Goal: Task Accomplishment & Management: Use online tool/utility

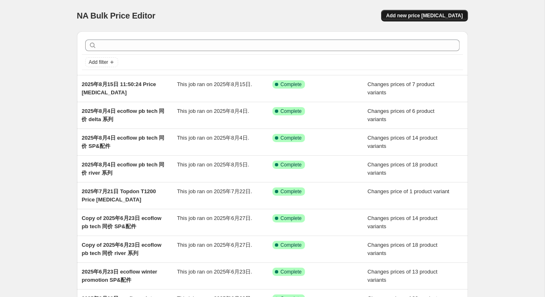
click at [430, 16] on span "Add new price [MEDICAL_DATA]" at bounding box center [424, 15] width 77 height 7
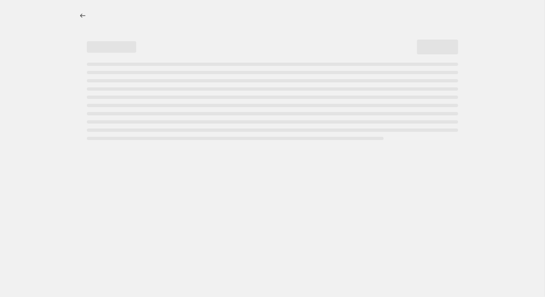
select select "percentage"
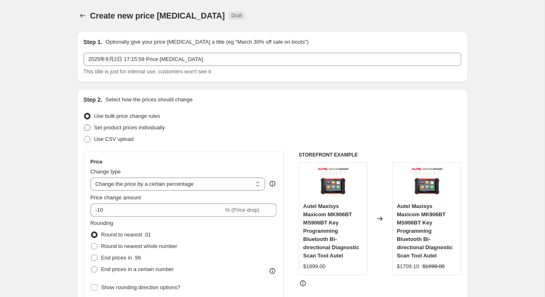
click at [86, 127] on span at bounding box center [87, 127] width 7 height 7
click at [84, 125] on input "Set product prices individually" at bounding box center [84, 124] width 0 height 0
radio input "true"
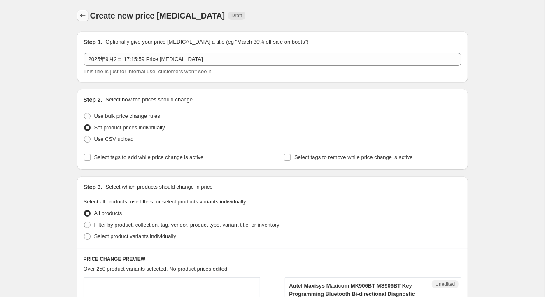
click at [81, 15] on icon "Price change jobs" at bounding box center [83, 16] width 8 height 8
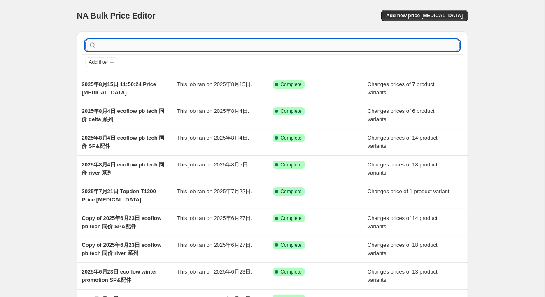
click at [127, 46] on input "text" at bounding box center [278, 46] width 361 height 12
